Goal: Information Seeking & Learning: Learn about a topic

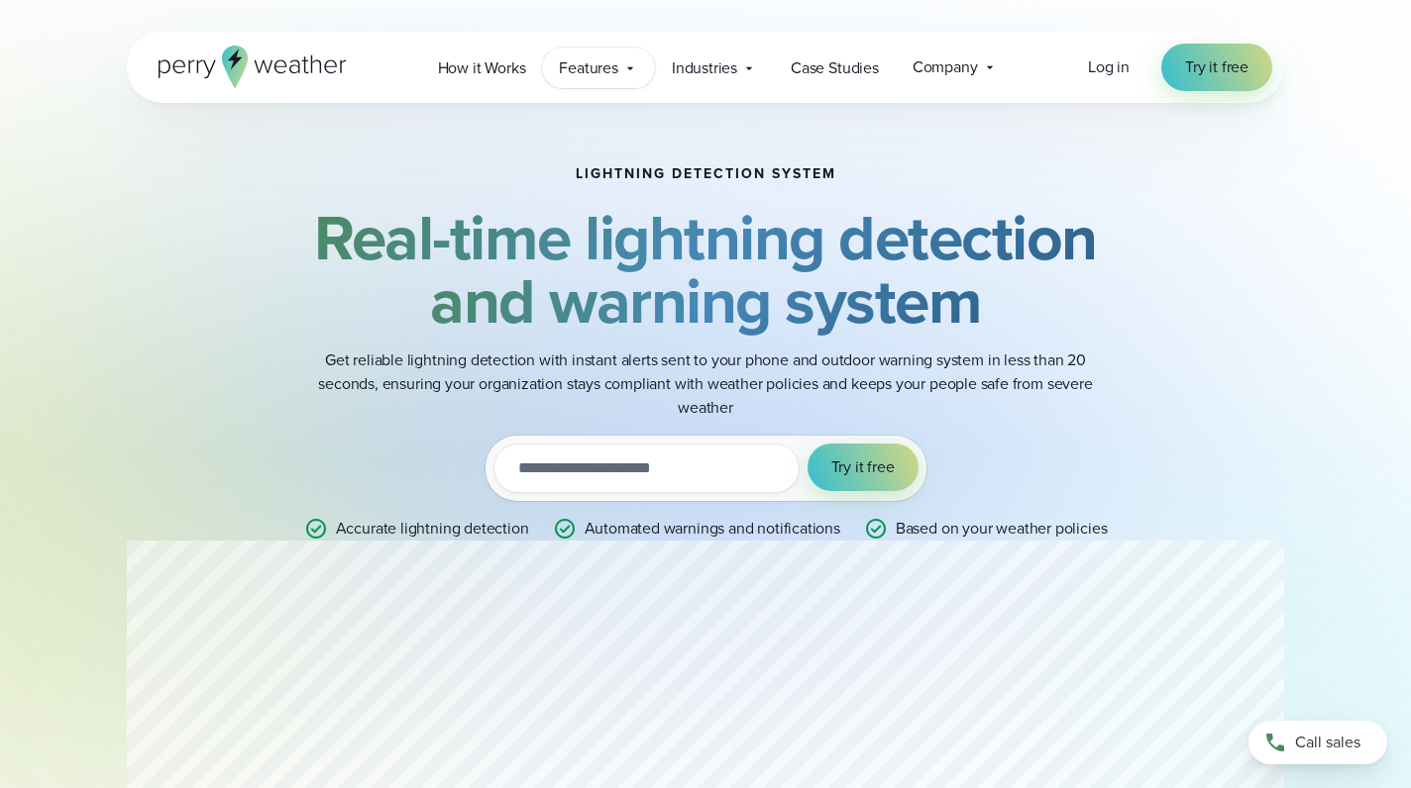
click at [621, 76] on div "Features Explore All Features Explore Perry Weather's on-site weather hardware …" at bounding box center [598, 68] width 113 height 41
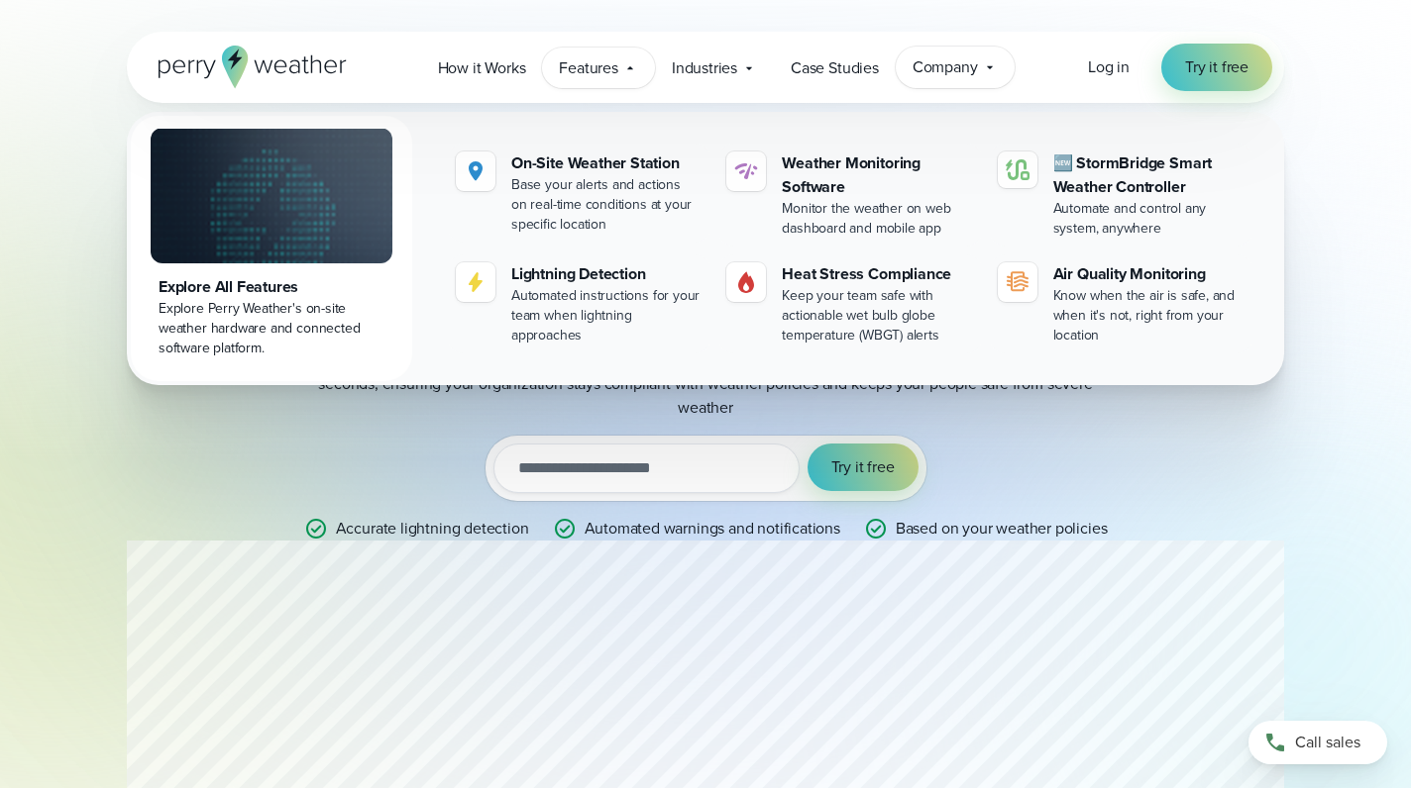
click at [1001, 67] on div "Company Contact Us Reach out to us for sales or support questions" at bounding box center [954, 68] width 119 height 42
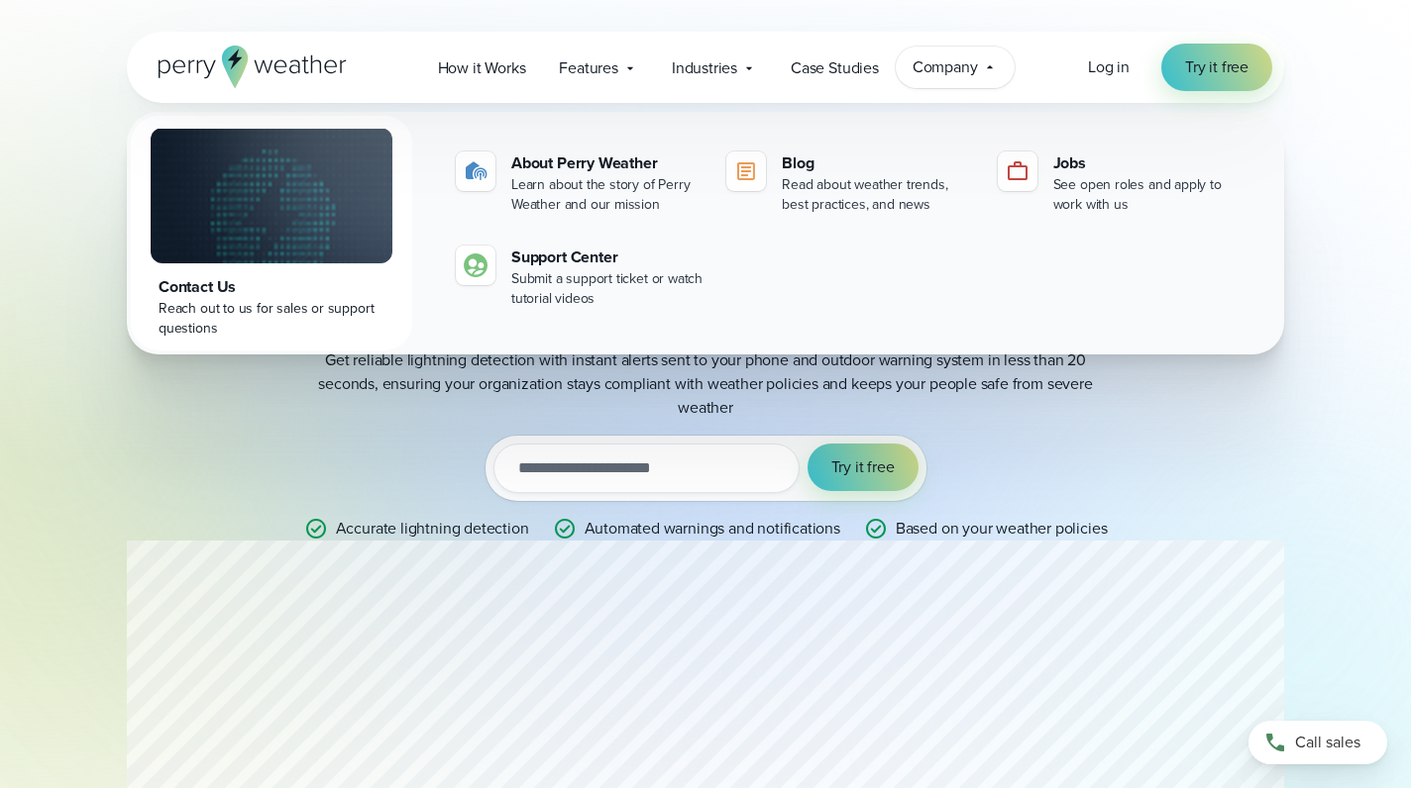
click at [1342, 260] on div "Lightning detection system Real-time lightning detection and warning system Get…" at bounding box center [705, 353] width 1411 height 501
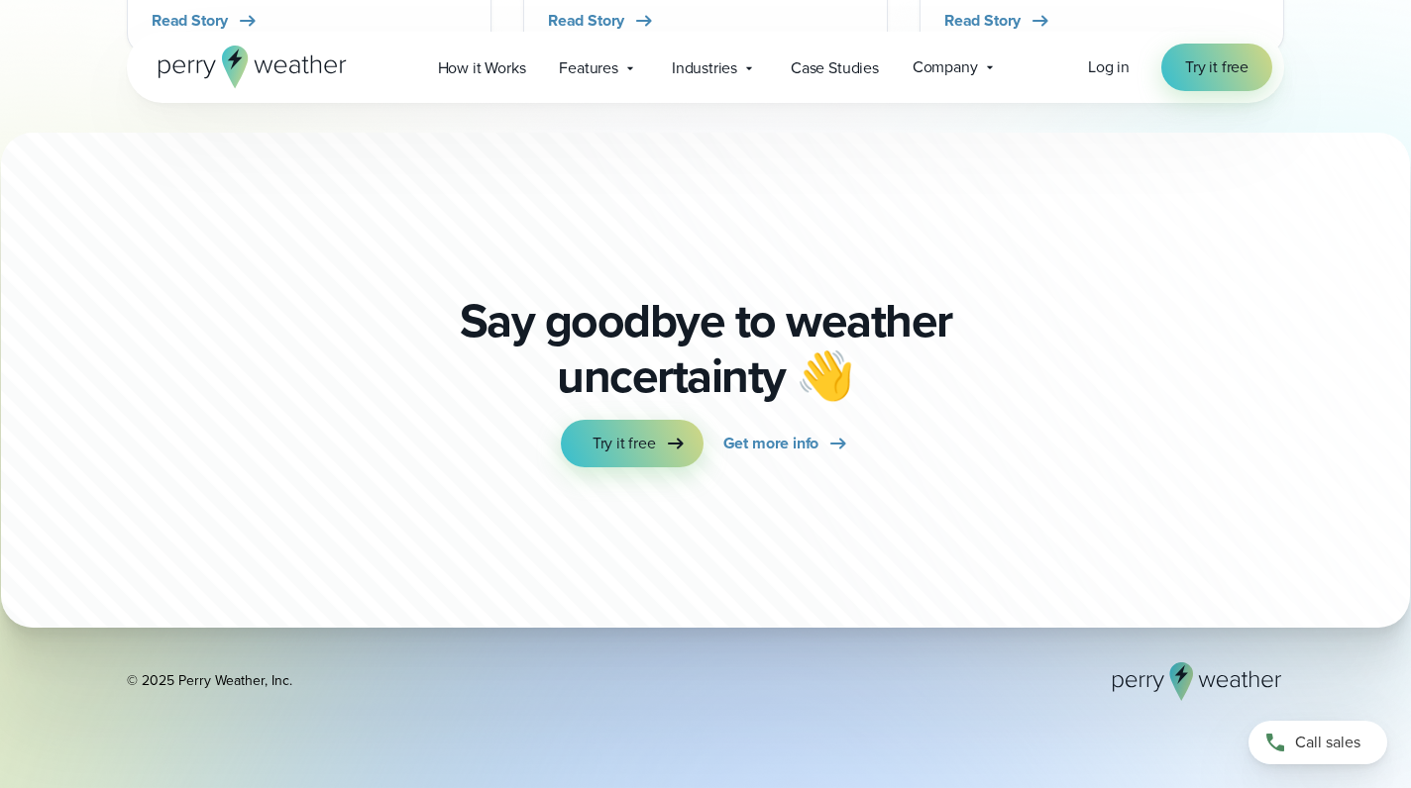
scroll to position [5960, 0]
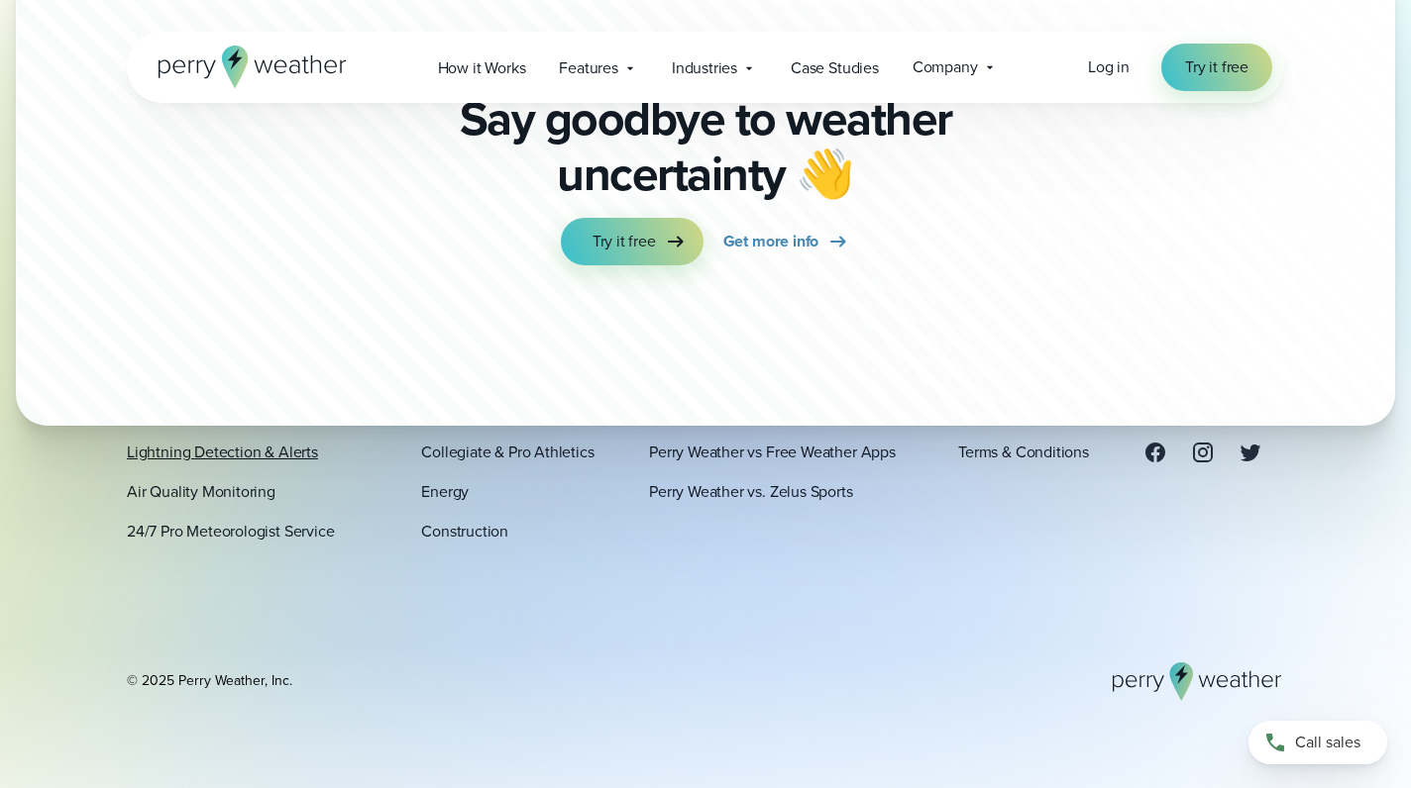
click at [242, 457] on link "Lightning Detection & Alerts" at bounding box center [222, 452] width 191 height 24
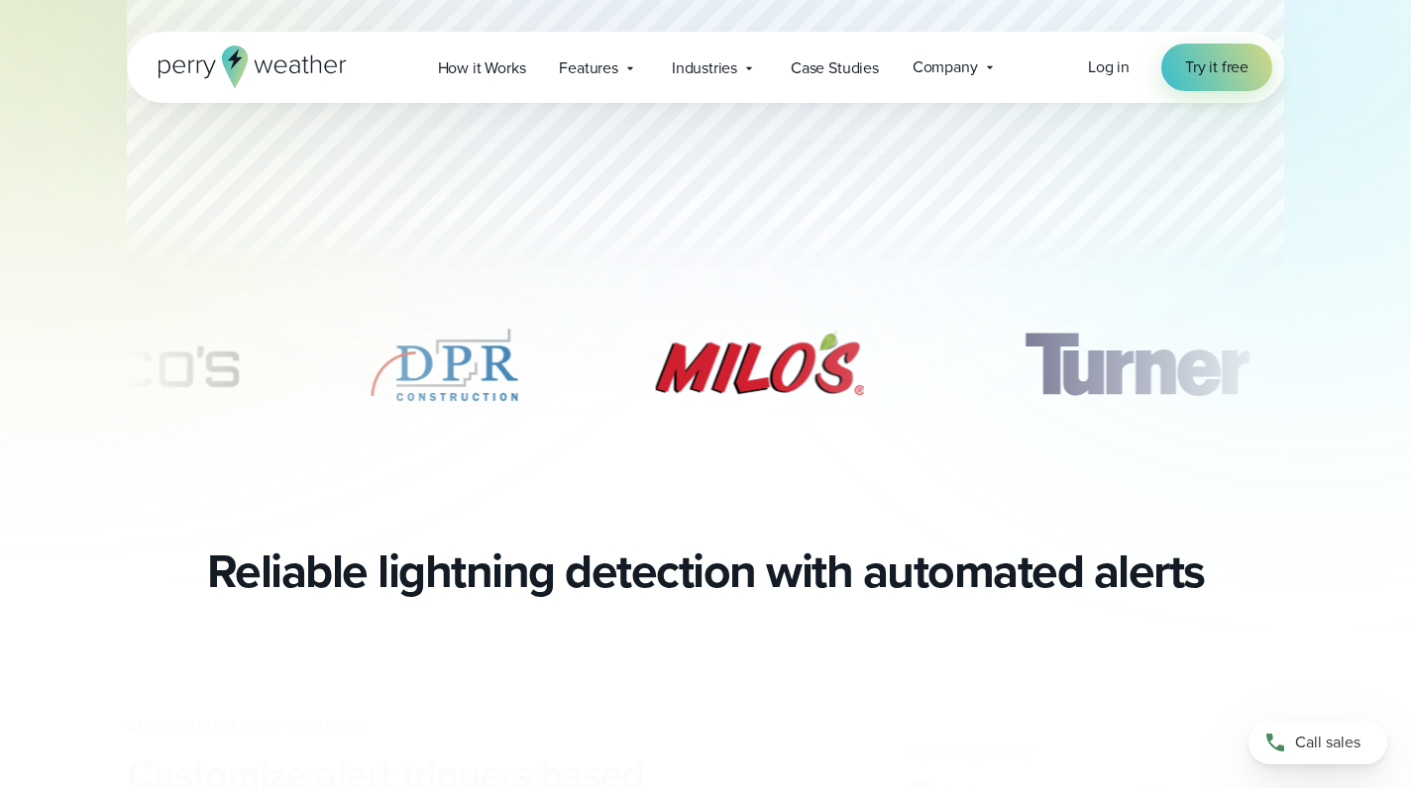
scroll to position [1017, 0]
